Goal: Task Accomplishment & Management: Use online tool/utility

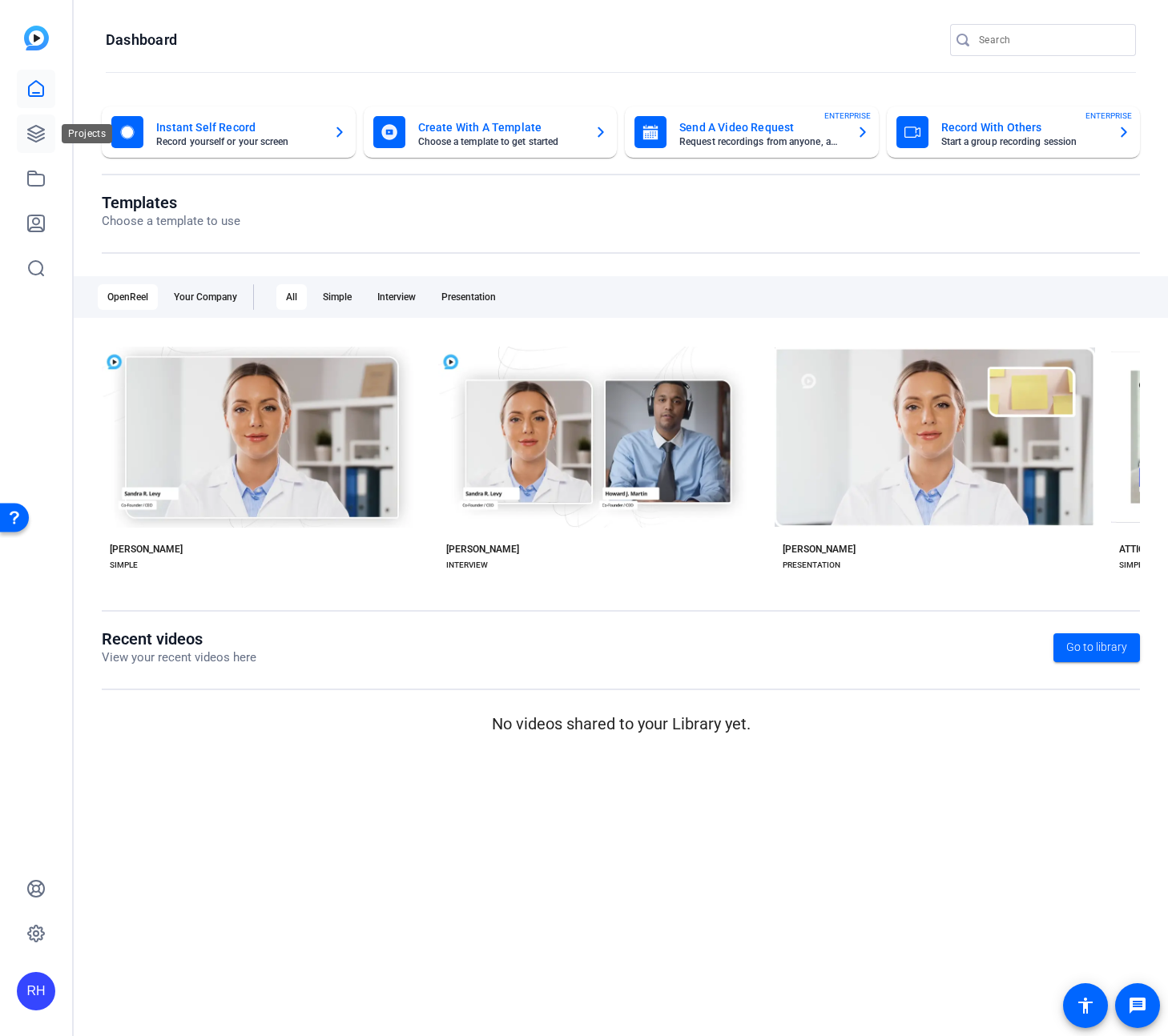
click at [20, 136] on link at bounding box center [36, 134] width 39 height 39
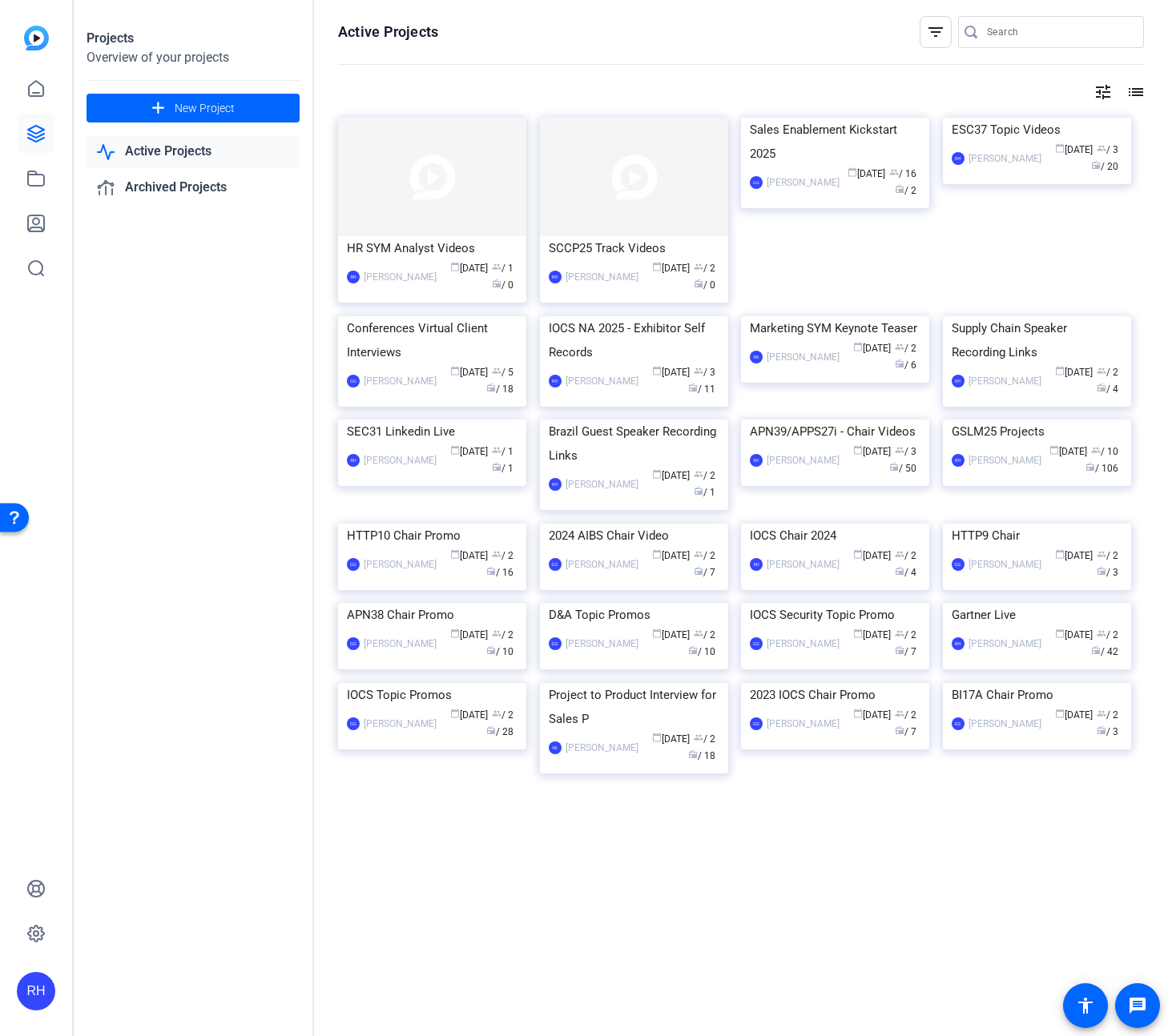
click at [638, 364] on div "IOCS NA 2025 - Exhibitor Self Records" at bounding box center [634, 341] width 170 height 48
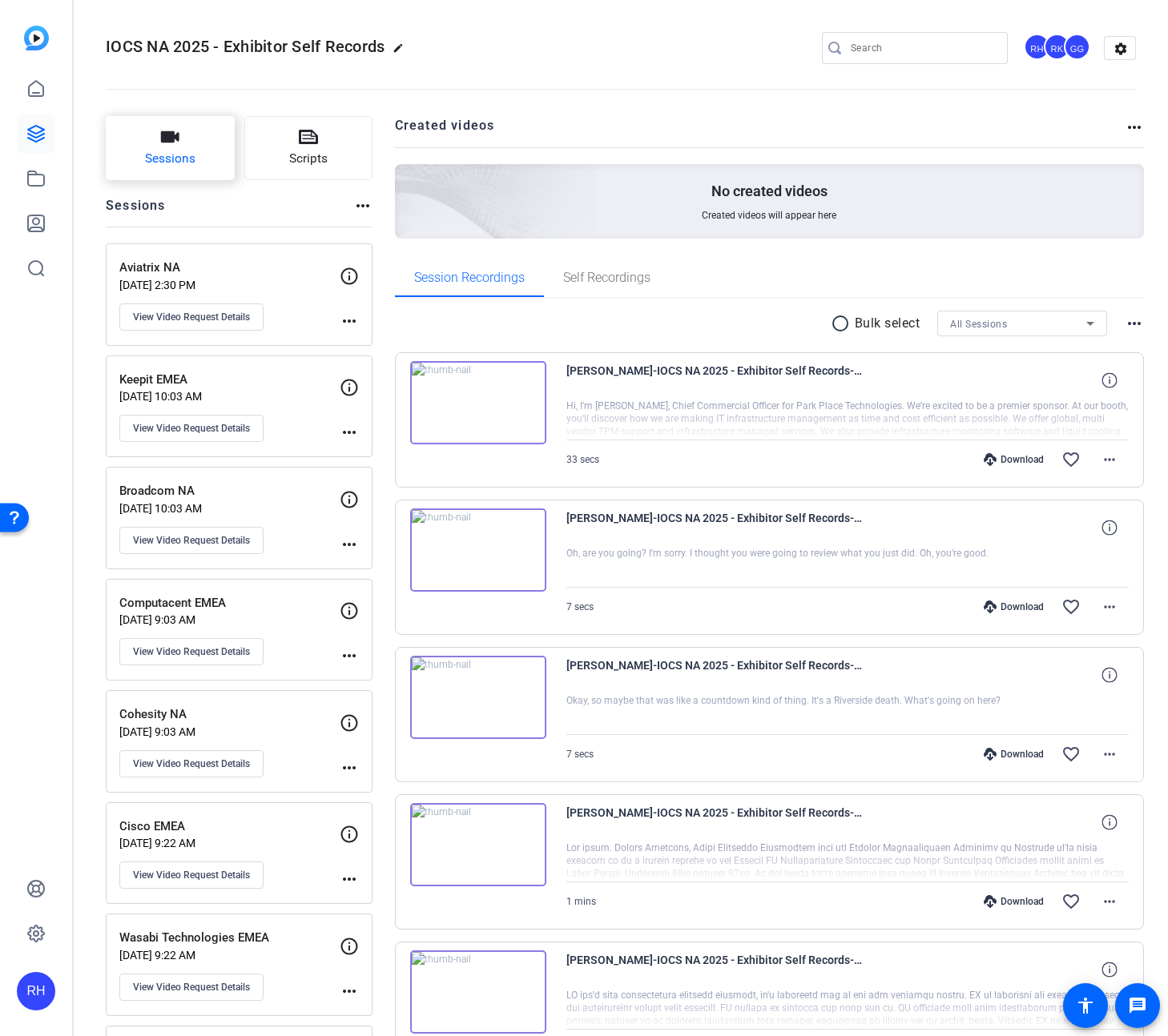
click at [164, 154] on span "Sessions" at bounding box center [170, 159] width 50 height 18
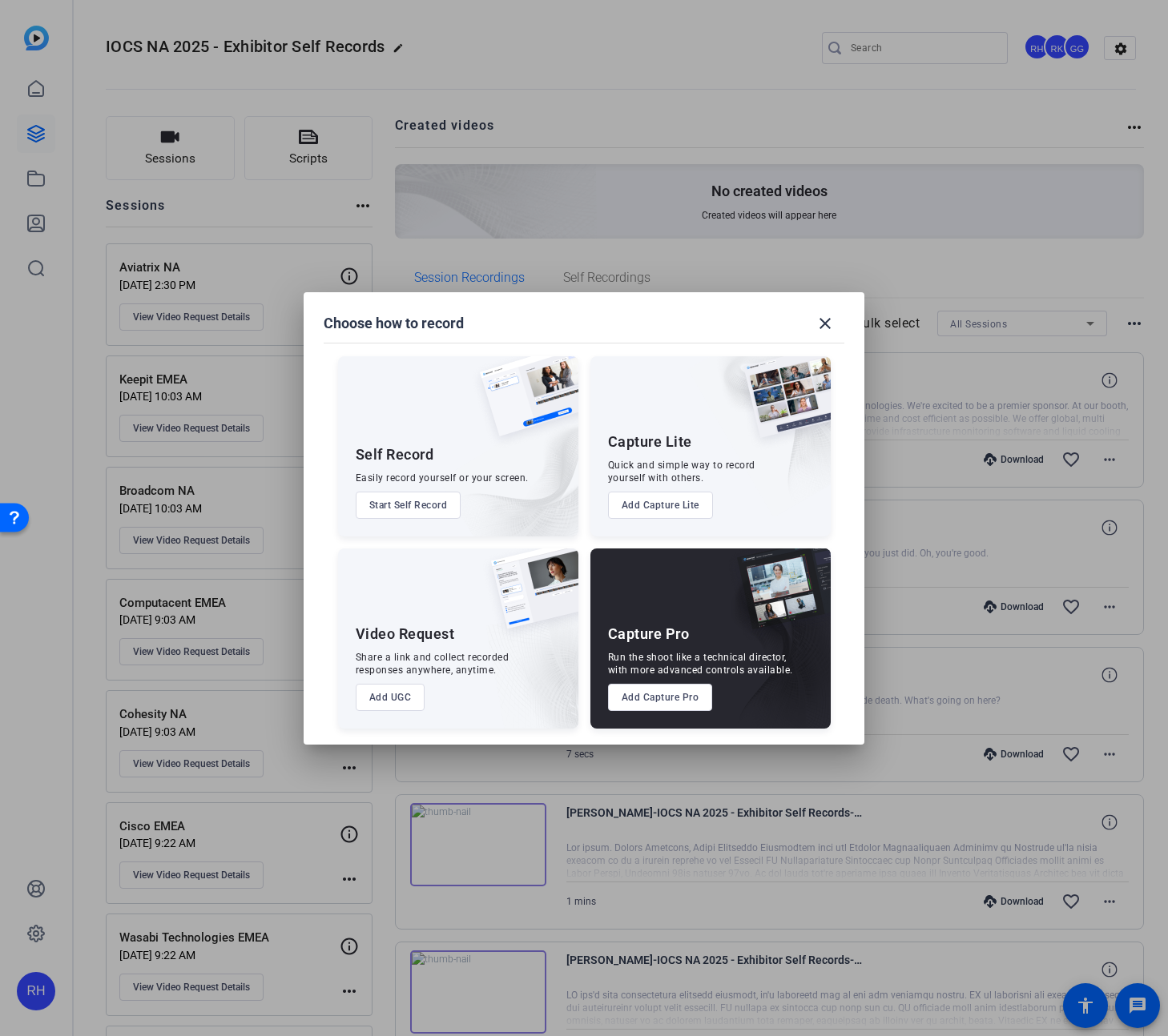
click at [397, 697] on button "Add UGC" at bounding box center [390, 697] width 70 height 27
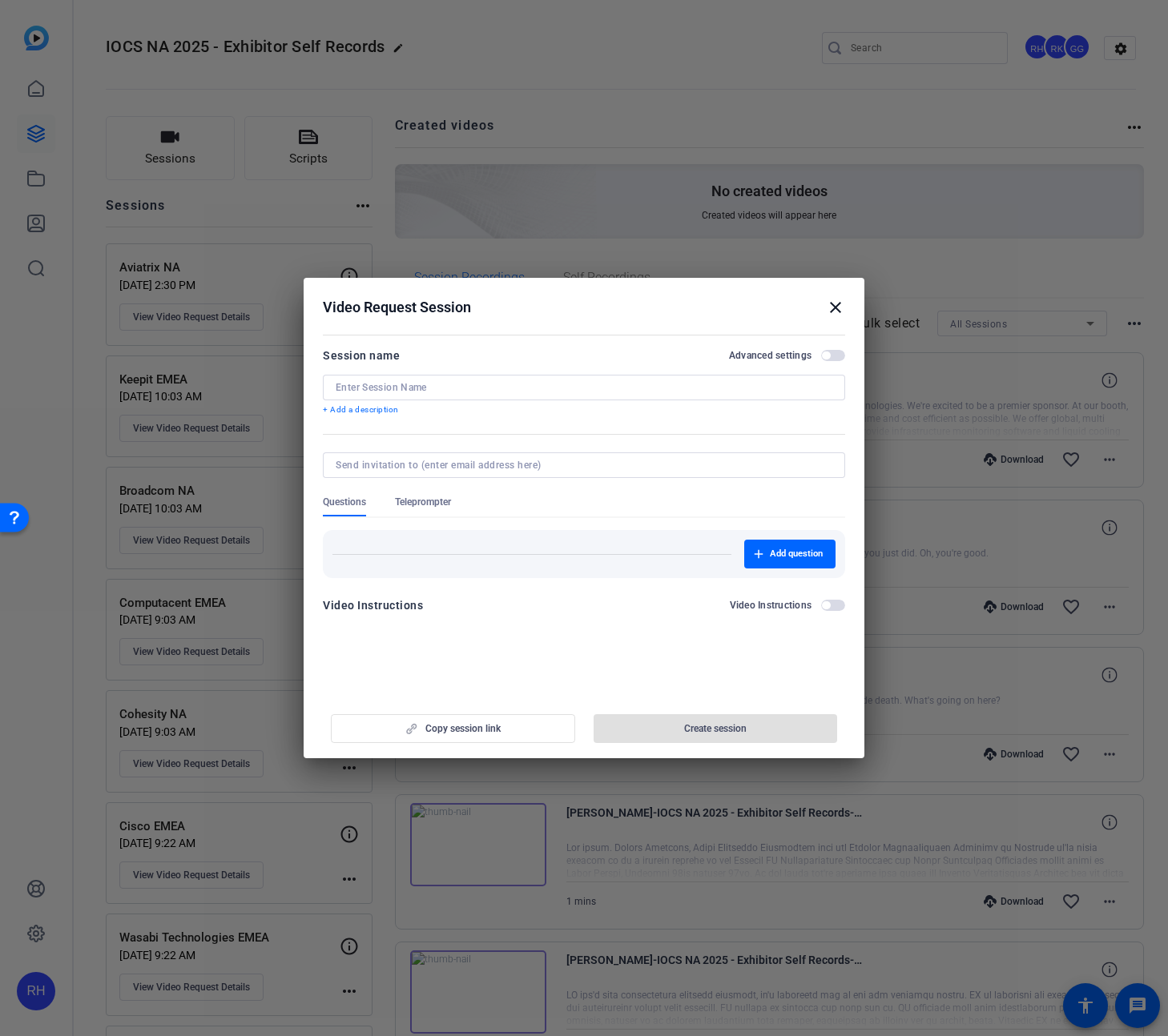
click at [408, 386] on input at bounding box center [584, 387] width 497 height 13
paste input "Xensam"
type input "Xensam EMEA"
click at [668, 723] on span "button" at bounding box center [716, 729] width 244 height 39
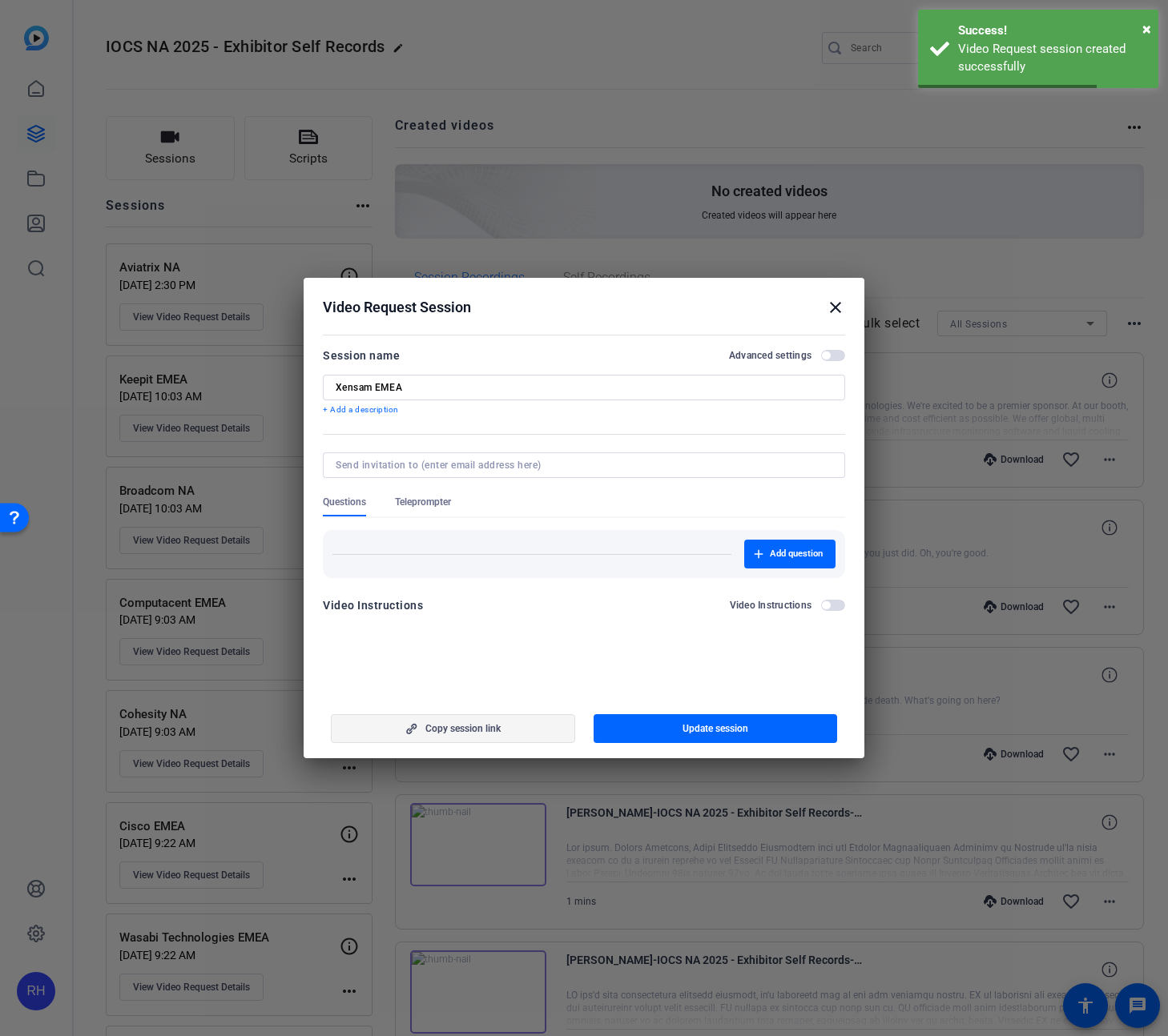
click at [477, 729] on span "Copy session link" at bounding box center [463, 728] width 76 height 13
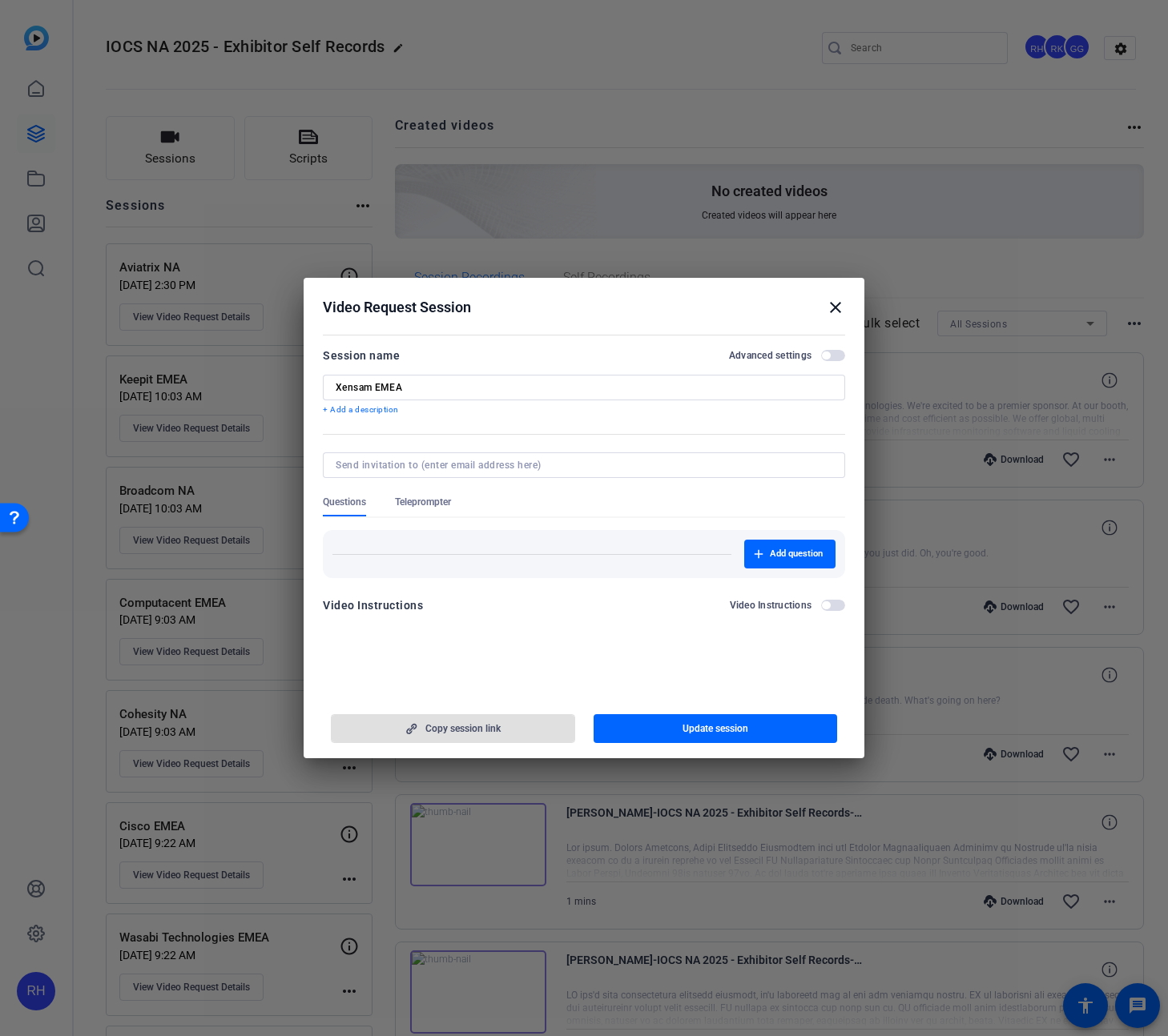
click at [830, 306] on mat-icon "close" at bounding box center [836, 308] width 19 height 19
